Goal: Obtain resource: Obtain resource

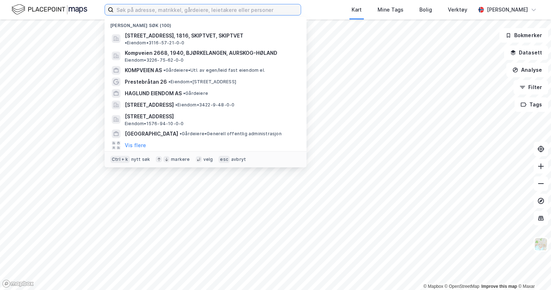
click at [237, 14] on input at bounding box center [207, 9] width 187 height 11
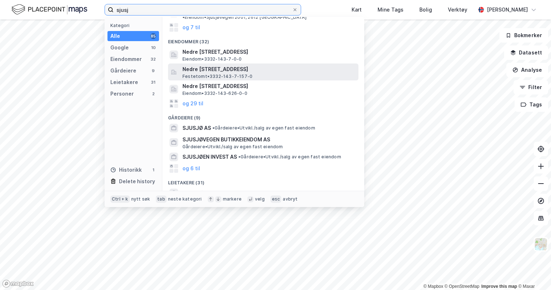
scroll to position [55, 0]
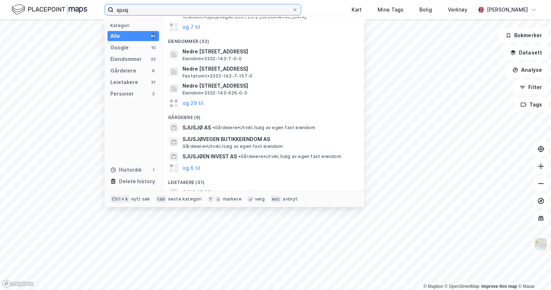
drag, startPoint x: 184, startPoint y: 8, endPoint x: 11, endPoint y: -1, distance: 173.4
click at [11, 0] on html "sjusj Kategori Alle 85 Google 10 Eiendommer 32 Gårdeiere 9 Leietakere 31 Person…" at bounding box center [275, 145] width 551 height 290
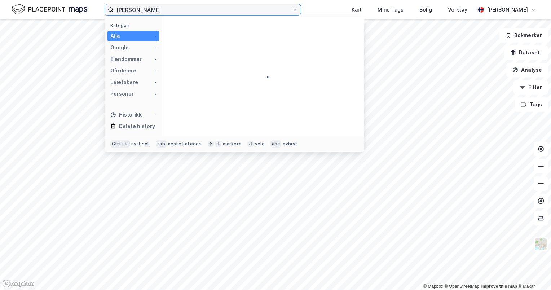
scroll to position [0, 0]
type input "[PERSON_NAME]"
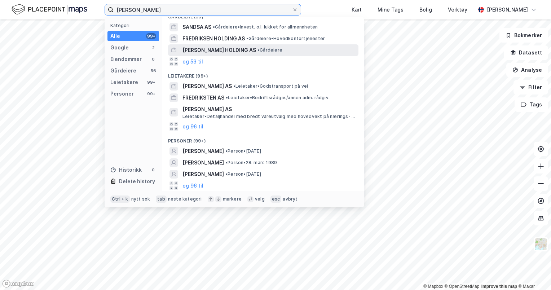
scroll to position [51, 0]
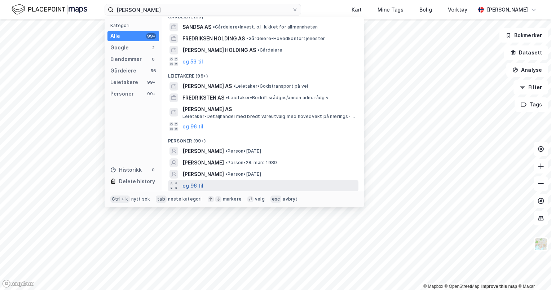
click at [190, 184] on button "og 96 til" at bounding box center [193, 186] width 21 height 9
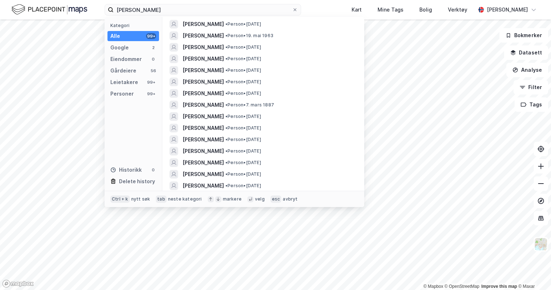
scroll to position [213, 0]
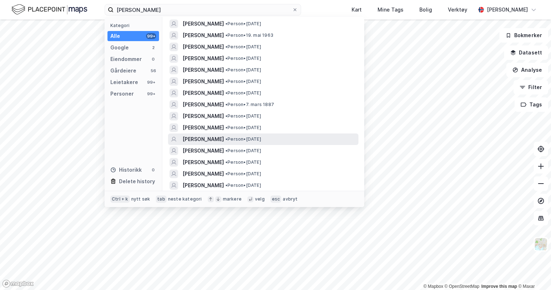
click at [212, 140] on span "[PERSON_NAME]" at bounding box center [203, 139] width 41 height 9
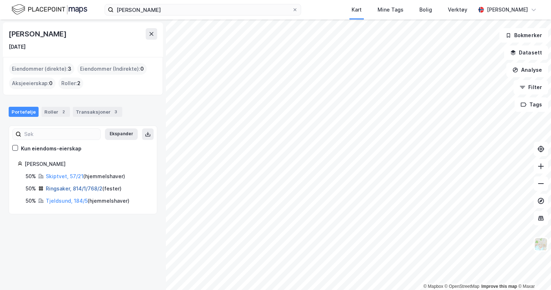
click at [73, 188] on link "Ringsaker, 814/1/768/2" at bounding box center [74, 188] width 57 height 6
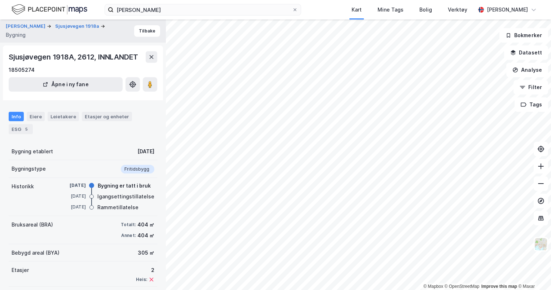
click at [43, 117] on div "Info Eiere Leietakere Etasjer og enheter ESG 5" at bounding box center [83, 123] width 149 height 22
click at [37, 117] on div "Eiere" at bounding box center [36, 116] width 18 height 9
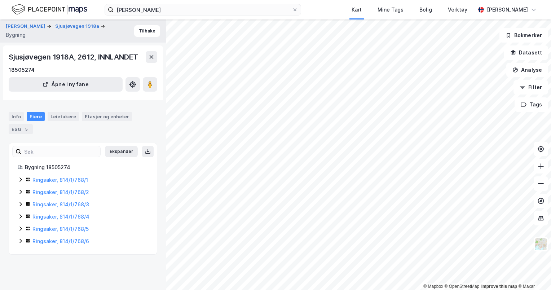
click at [16, 176] on div "Bygning 18505274 Ringsaker, 814/1/768/1 Ringsaker, 814/1/768/2 Ringsaker, 814/1…" at bounding box center [83, 204] width 148 height 83
click at [18, 178] on icon at bounding box center [21, 180] width 6 height 6
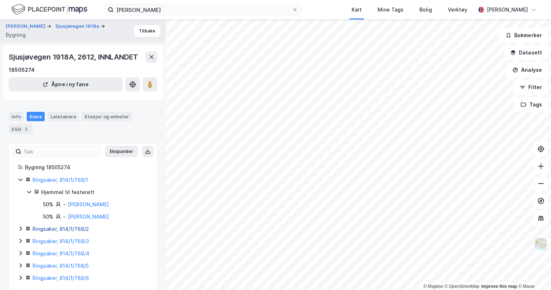
scroll to position [10, 0]
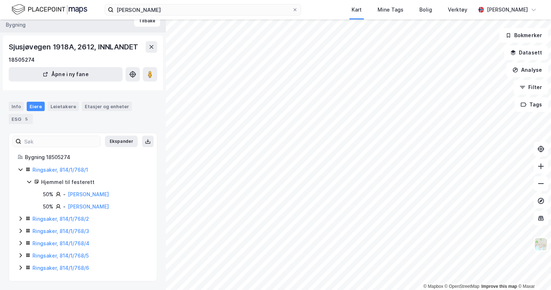
click at [22, 245] on icon at bounding box center [21, 243] width 6 height 6
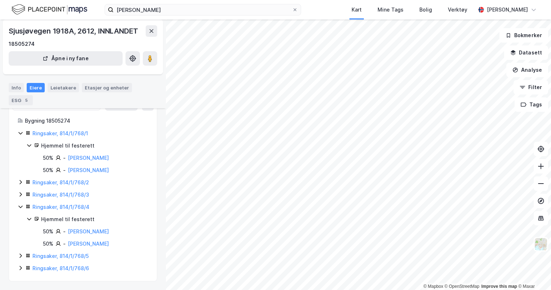
scroll to position [47, 0]
click at [52, 205] on link "Ringsaker, 814/1/768/4" at bounding box center [60, 207] width 57 height 6
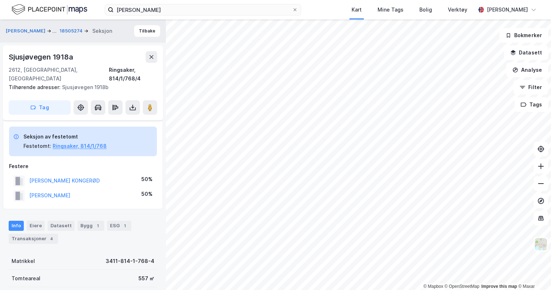
scroll to position [47, 0]
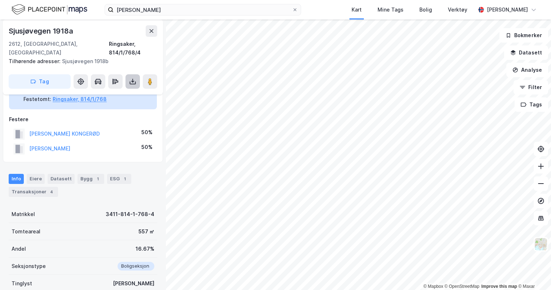
click at [134, 78] on icon at bounding box center [132, 81] width 7 height 7
click at [115, 93] on div "Last ned grunnbok" at bounding box center [97, 96] width 42 height 6
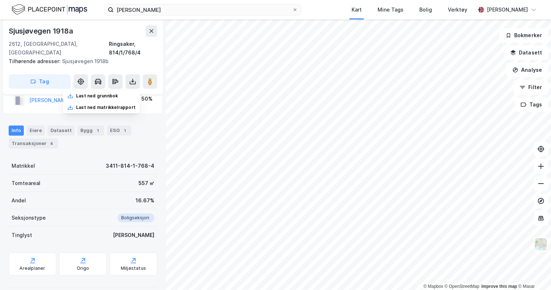
scroll to position [95, 0]
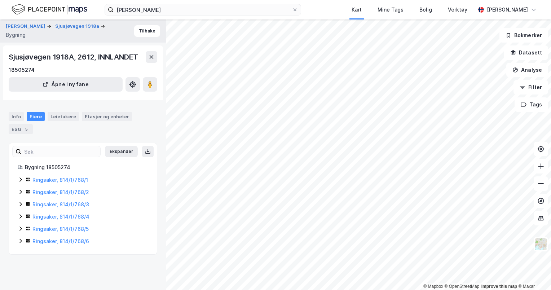
click at [51, 226] on div "Ringsaker, 814/1/768/5" at bounding box center [90, 229] width 116 height 9
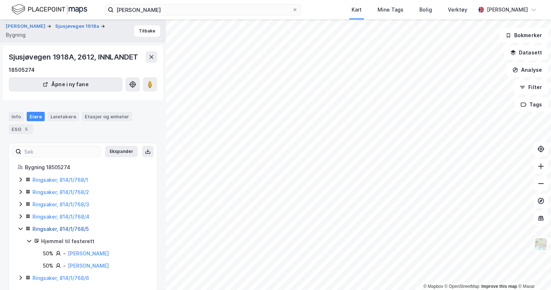
click at [76, 231] on link "Ringsaker, 814/1/768/5" at bounding box center [60, 229] width 56 height 6
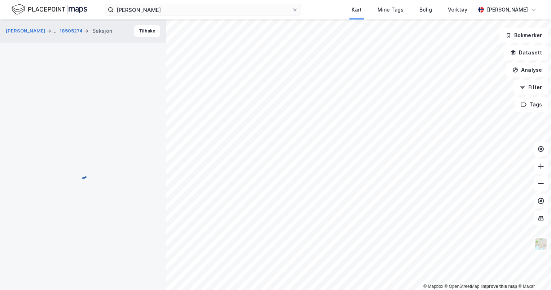
scroll to position [95, 0]
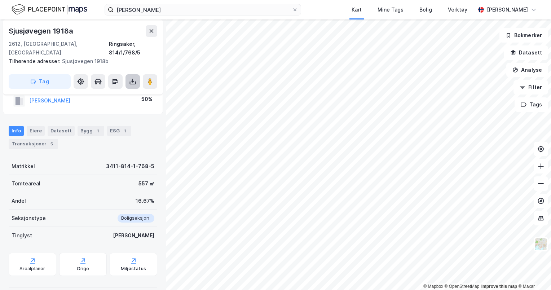
click at [135, 78] on icon at bounding box center [132, 81] width 7 height 7
click at [123, 90] on div "Last ned grunnbok" at bounding box center [101, 96] width 77 height 12
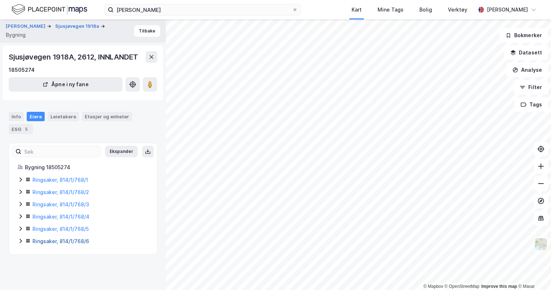
click at [63, 243] on link "Ringsaker, 814/1/768/6" at bounding box center [60, 241] width 57 height 6
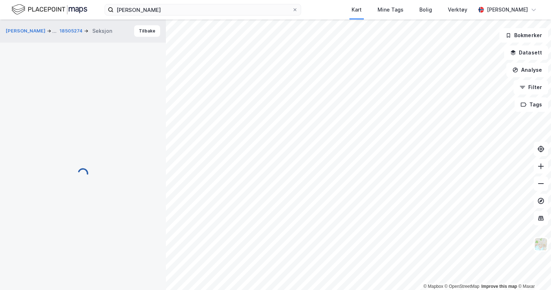
scroll to position [80, 0]
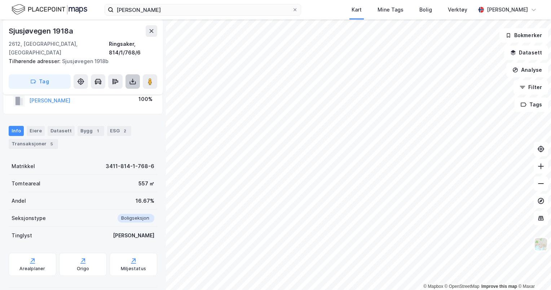
click at [132, 78] on icon at bounding box center [132, 81] width 7 height 7
click at [126, 90] on div "Last ned grunnbok" at bounding box center [101, 96] width 77 height 12
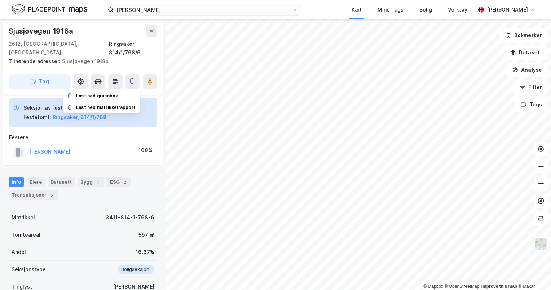
scroll to position [27, 0]
